Goal: Find specific page/section: Find specific page/section

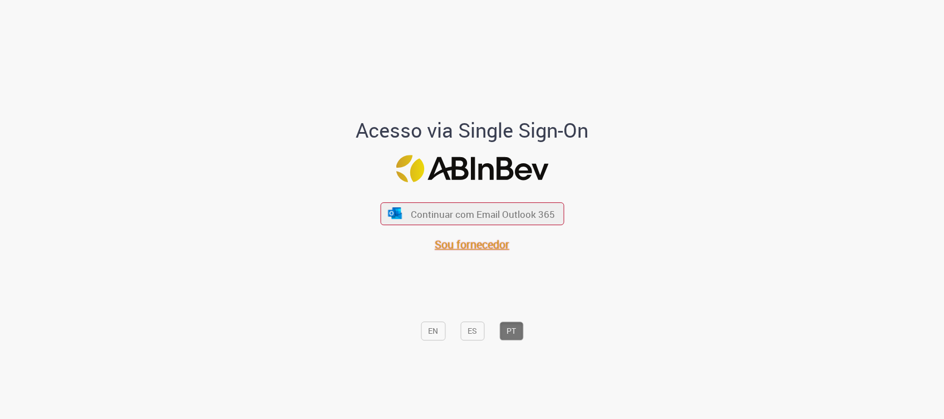
click at [454, 246] on span "Sou fornecedor" at bounding box center [472, 244] width 75 height 15
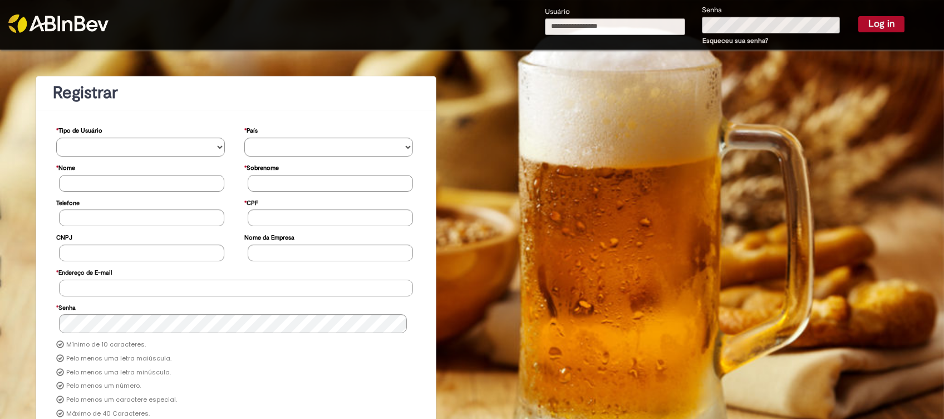
type input "**********"
click at [865, 20] on button "Log in" at bounding box center [881, 24] width 46 height 16
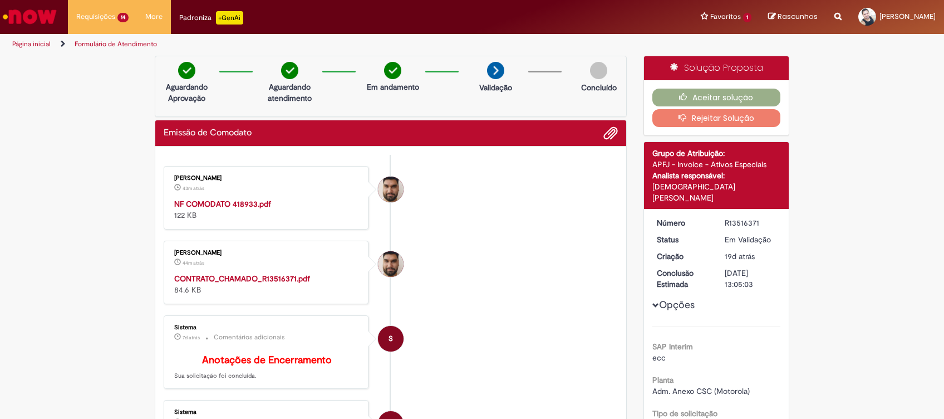
click at [243, 203] on strong "NF COMODATO 418933.pdf" at bounding box center [222, 204] width 97 height 10
click at [482, 263] on li "Diego Pereira De Araujo 44m atrás 44 minutos atrás CONTRATO_CHAMADO_R13516371.p…" at bounding box center [391, 271] width 454 height 63
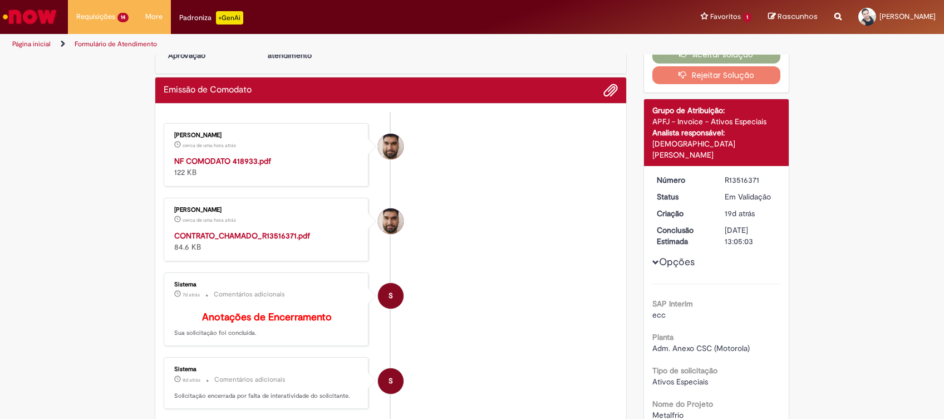
scroll to position [445, 0]
